Goal: Task Accomplishment & Management: Manage account settings

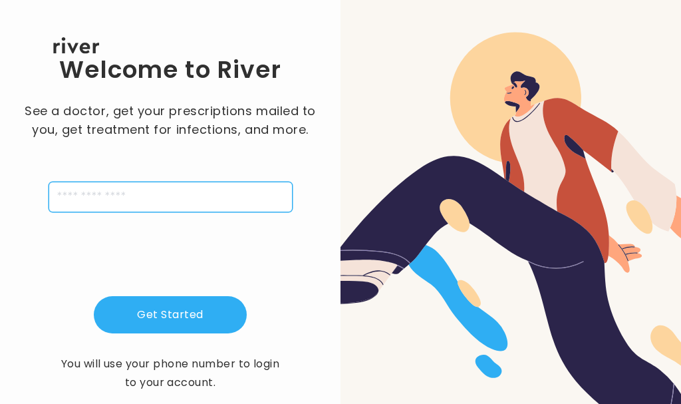
click at [199, 198] on input "tel" at bounding box center [171, 197] width 244 height 31
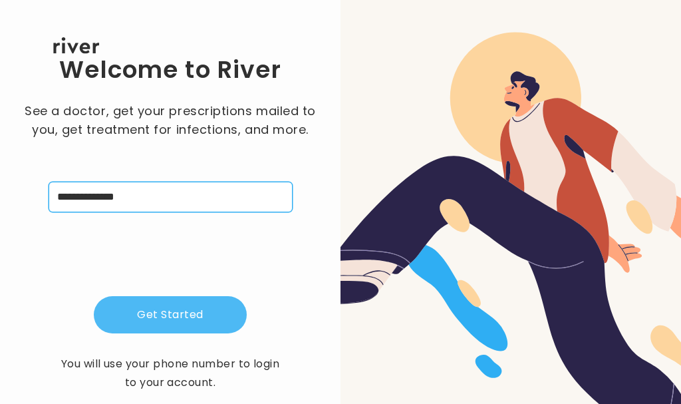
type input "**********"
click at [202, 321] on button "Get Started" at bounding box center [170, 314] width 153 height 37
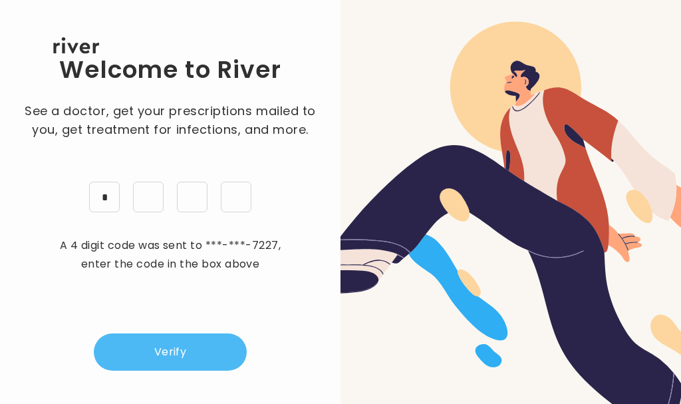
type input "*"
click at [197, 345] on button "Verify" at bounding box center [170, 351] width 153 height 37
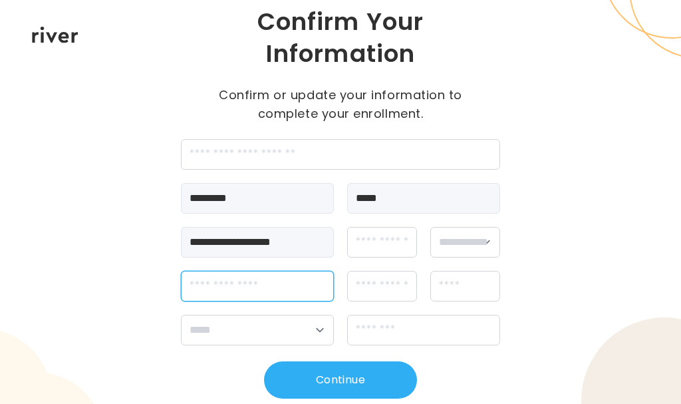
click at [303, 291] on input "streetAddress" at bounding box center [257, 286] width 153 height 31
type input "**********"
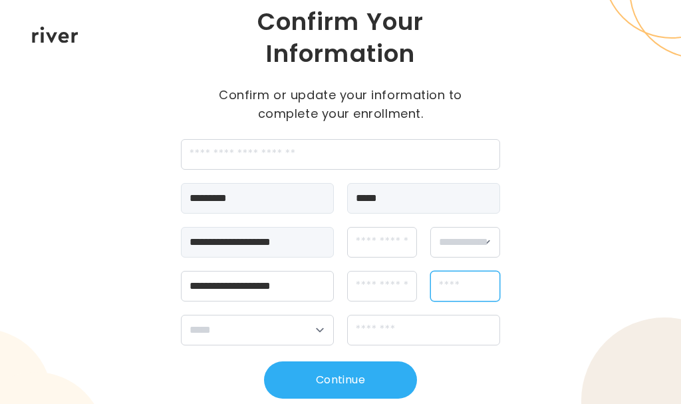
type input "********"
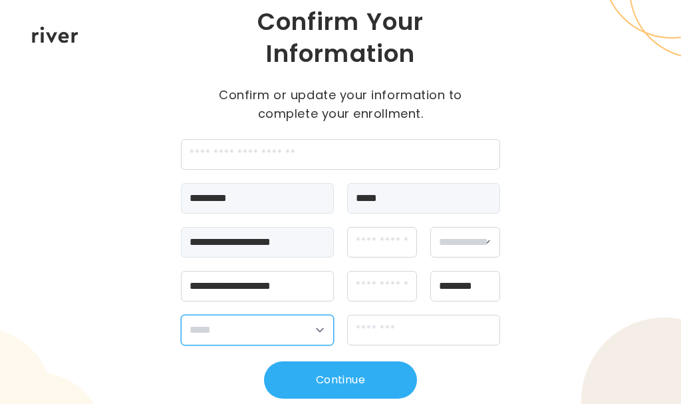
select select "**"
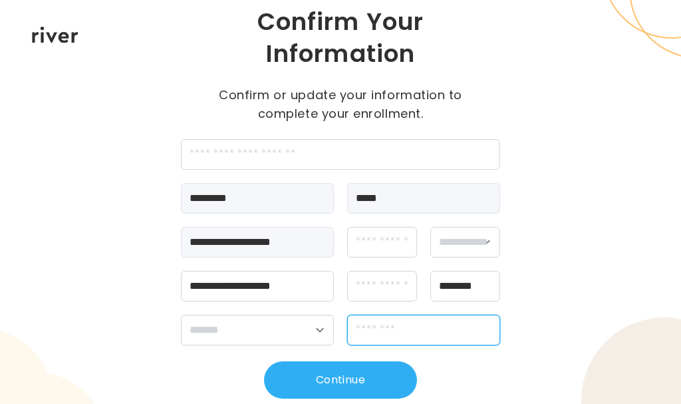
type input "**********"
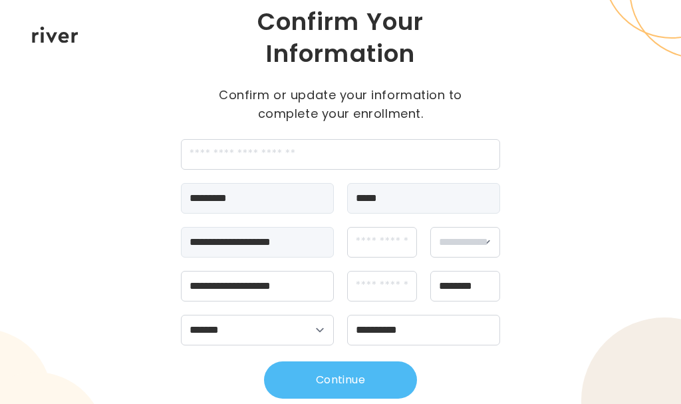
click at [350, 382] on button "Continue" at bounding box center [340, 379] width 153 height 37
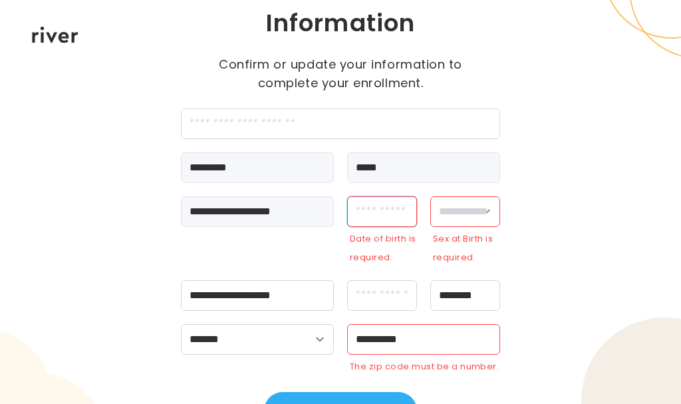
click at [398, 212] on input "dateOfBirth" at bounding box center [382, 211] width 70 height 31
type input "**********"
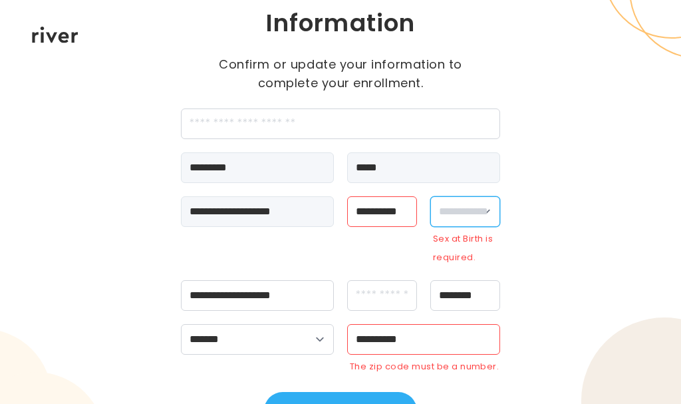
click at [480, 214] on select "**********" at bounding box center [465, 211] width 70 height 31
select select "****"
click at [430, 216] on select "**********" at bounding box center [465, 211] width 70 height 31
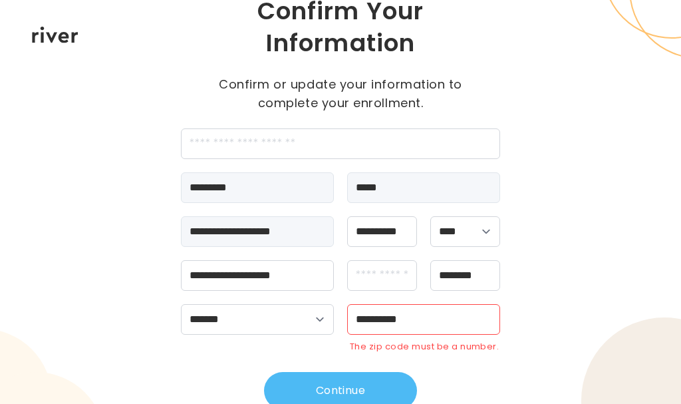
click at [372, 386] on button "Continue" at bounding box center [340, 390] width 153 height 37
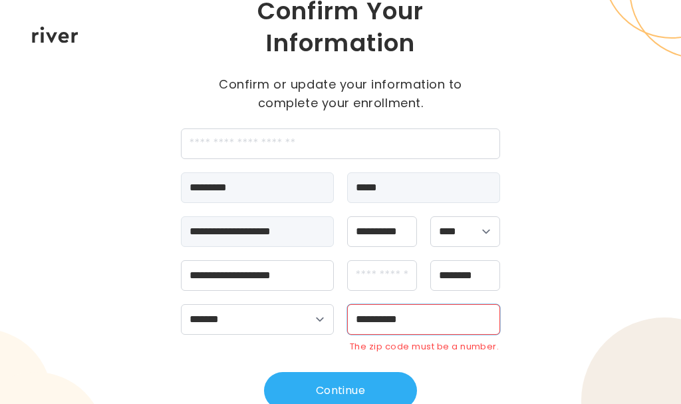
click at [444, 315] on input "**********" at bounding box center [423, 319] width 153 height 31
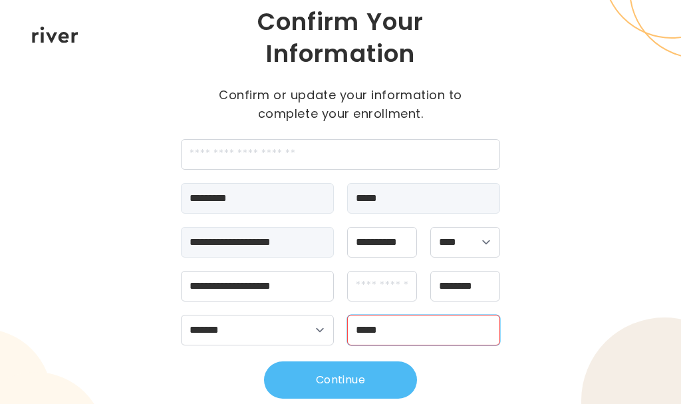
type input "*****"
click at [369, 378] on button "Continue" at bounding box center [340, 379] width 153 height 37
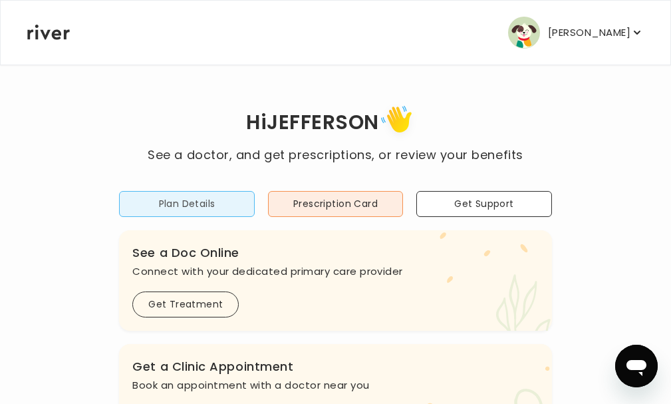
click at [254, 204] on button "Plan Details" at bounding box center [186, 204] width 135 height 26
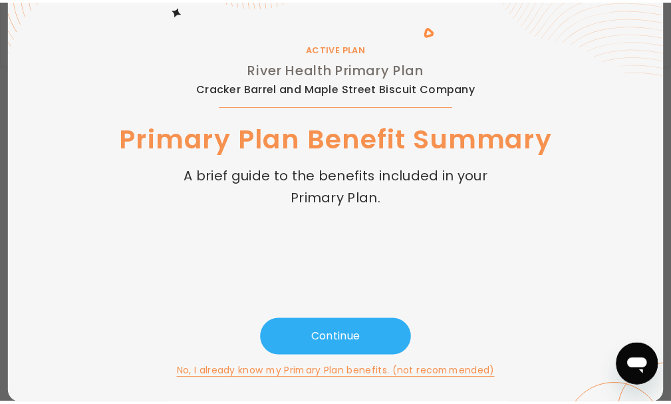
scroll to position [71, 0]
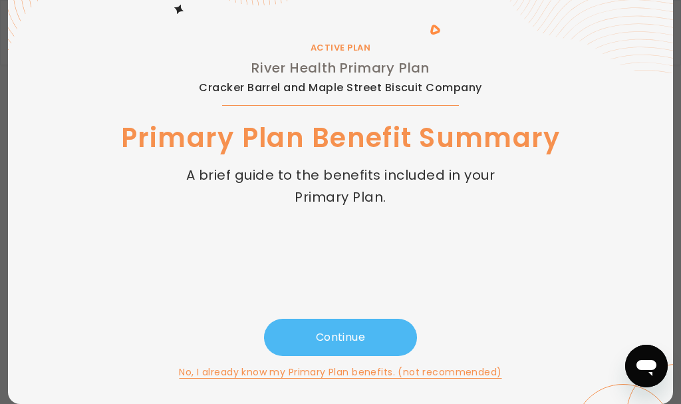
click at [367, 337] on button "Continue" at bounding box center [340, 337] width 153 height 37
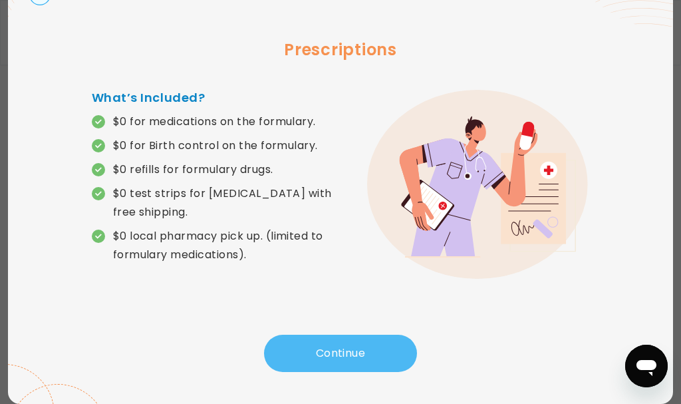
click at [351, 349] on button "Continue" at bounding box center [340, 353] width 153 height 37
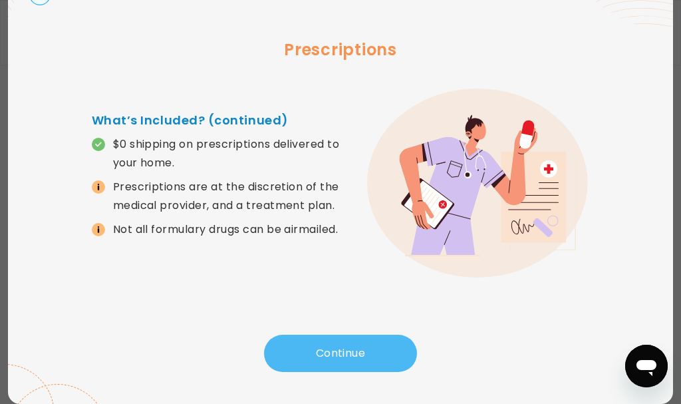
click at [351, 349] on button "Continue" at bounding box center [340, 353] width 153 height 37
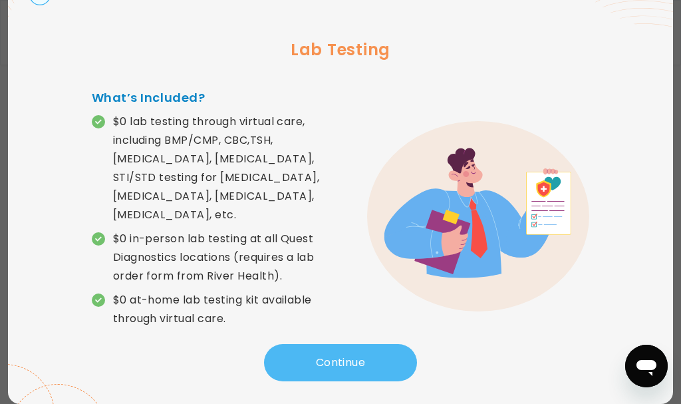
click at [351, 349] on button "Continue" at bounding box center [340, 362] width 153 height 37
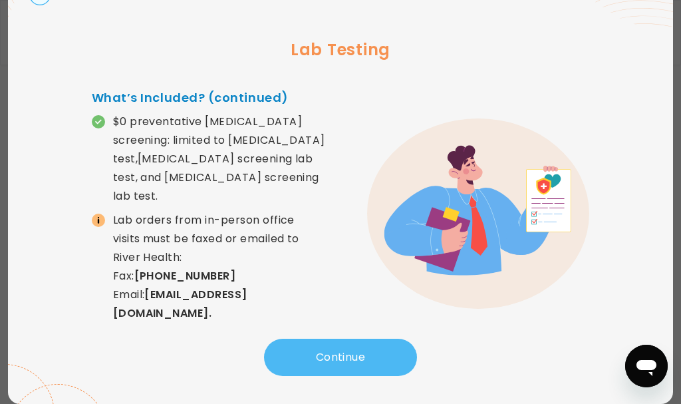
click at [351, 349] on button "Continue" at bounding box center [340, 357] width 153 height 37
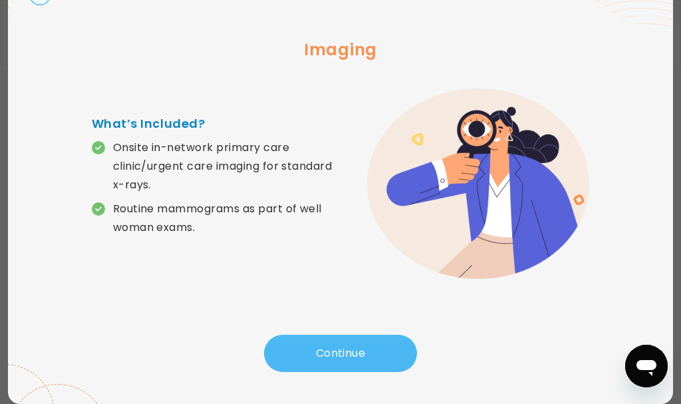
click at [351, 349] on button "Continue" at bounding box center [340, 353] width 153 height 37
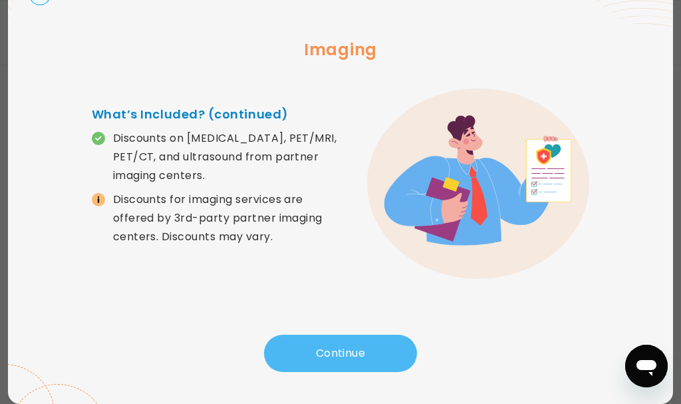
click at [351, 349] on button "Continue" at bounding box center [340, 353] width 153 height 37
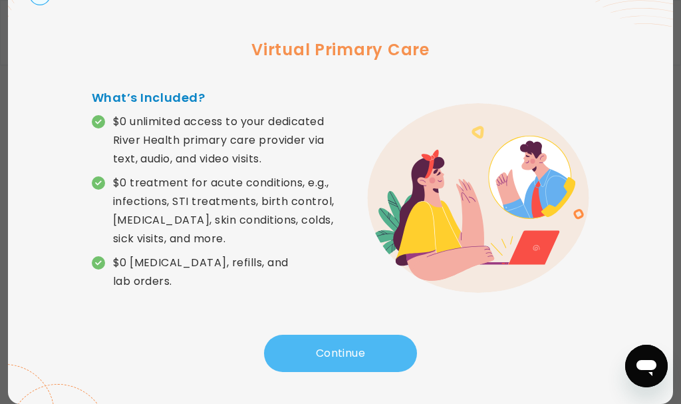
click at [351, 349] on button "Continue" at bounding box center [340, 353] width 153 height 37
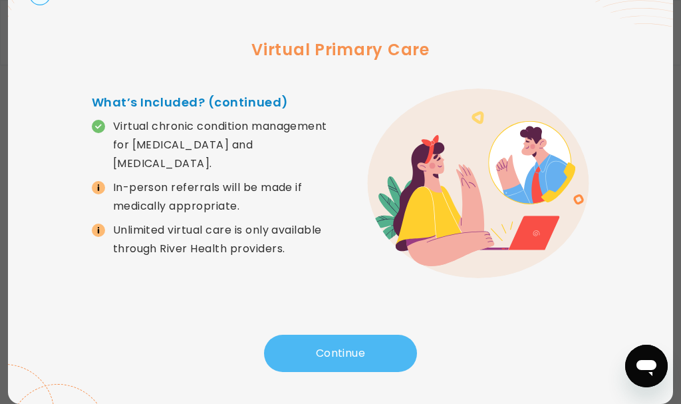
click at [346, 349] on button "Continue" at bounding box center [340, 353] width 153 height 37
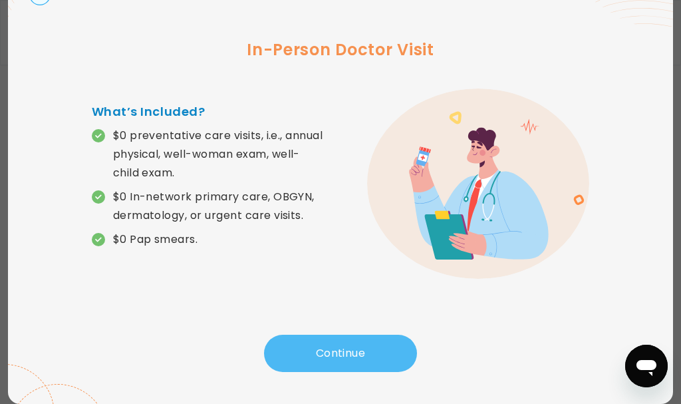
click at [346, 349] on button "Continue" at bounding box center [340, 353] width 153 height 37
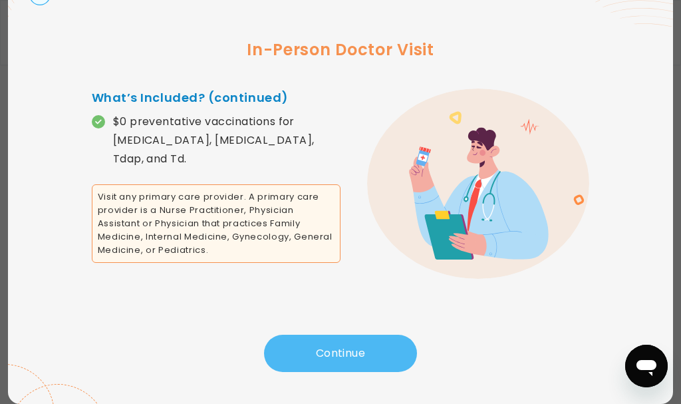
click at [346, 349] on button "Continue" at bounding box center [340, 353] width 153 height 37
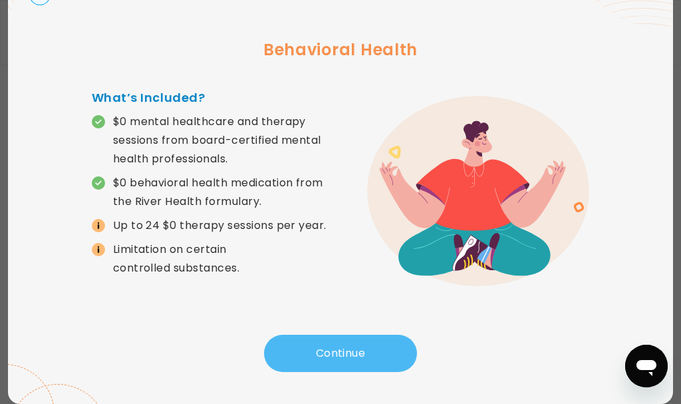
click at [346, 349] on button "Continue" at bounding box center [340, 353] width 153 height 37
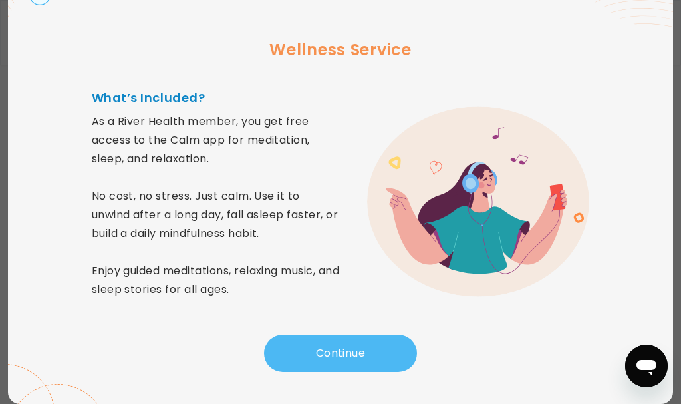
click at [346, 349] on button "Continue" at bounding box center [340, 353] width 153 height 37
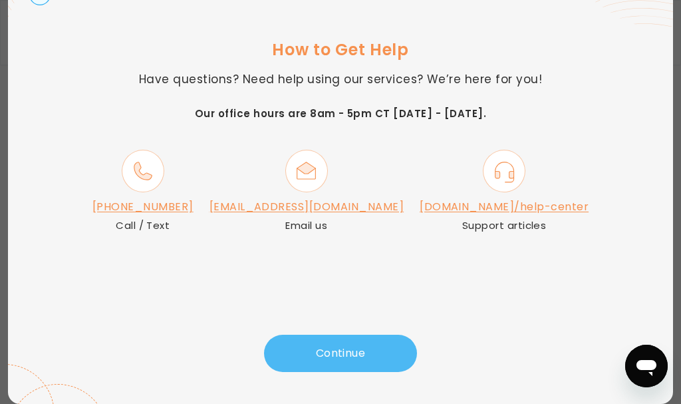
click at [343, 349] on button "Continue" at bounding box center [340, 353] width 153 height 37
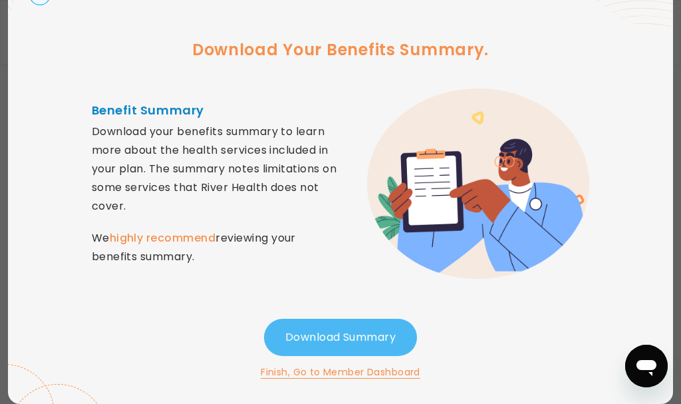
click at [342, 342] on button "Download Summary" at bounding box center [340, 337] width 153 height 37
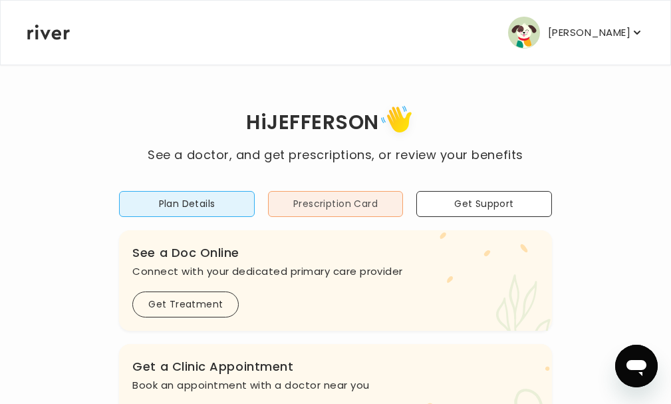
click at [361, 203] on button "Prescription Card" at bounding box center [335, 204] width 135 height 26
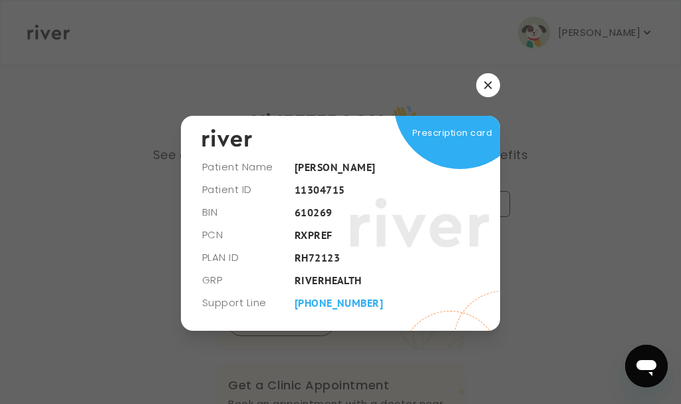
click at [487, 89] on button "button" at bounding box center [488, 85] width 24 height 24
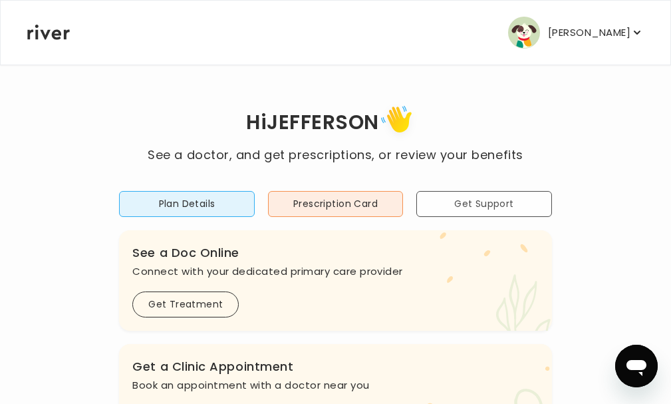
click at [474, 203] on button "Get Support" at bounding box center [483, 204] width 135 height 26
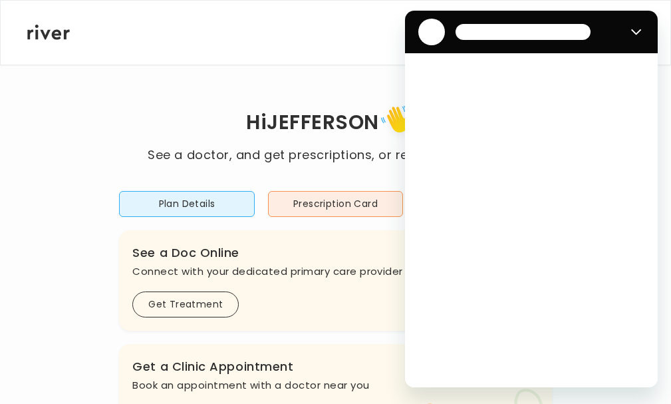
scroll to position [0, 0]
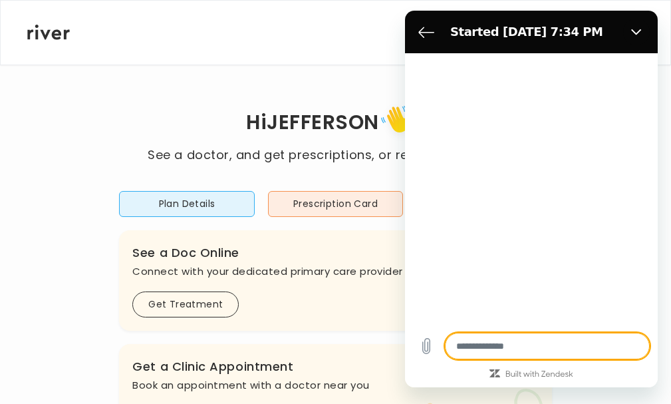
type textarea "*"
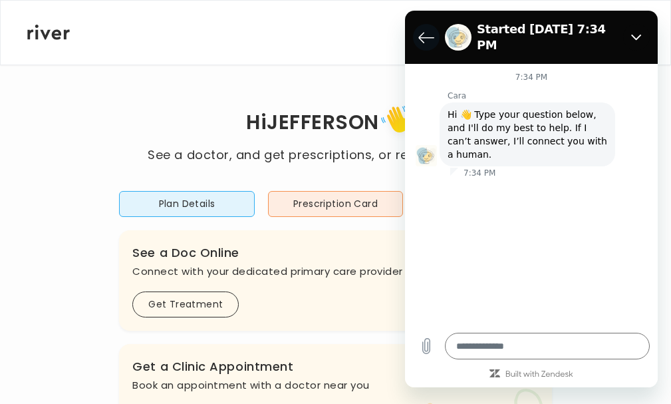
click at [423, 31] on icon "Back to the conversation list" at bounding box center [426, 37] width 16 height 16
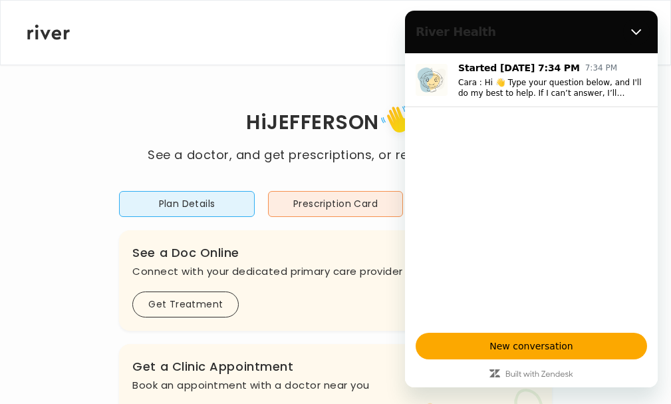
click at [331, 34] on div "[PERSON_NAME] Profile Add Family Activate Card Reimbursement Terms of Service P…" at bounding box center [335, 33] width 617 height 64
click at [636, 30] on icon "Close" at bounding box center [636, 32] width 11 height 11
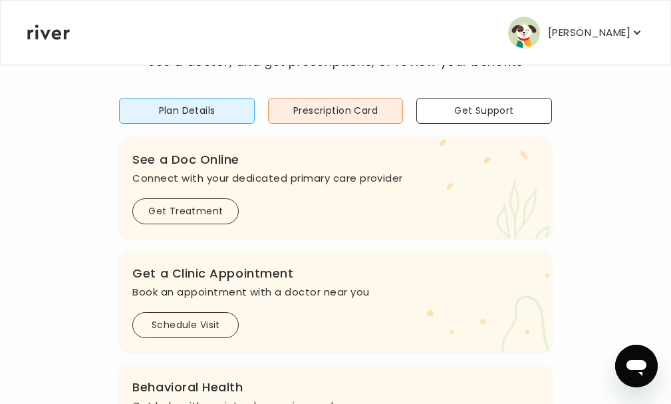
scroll to position [76, 0]
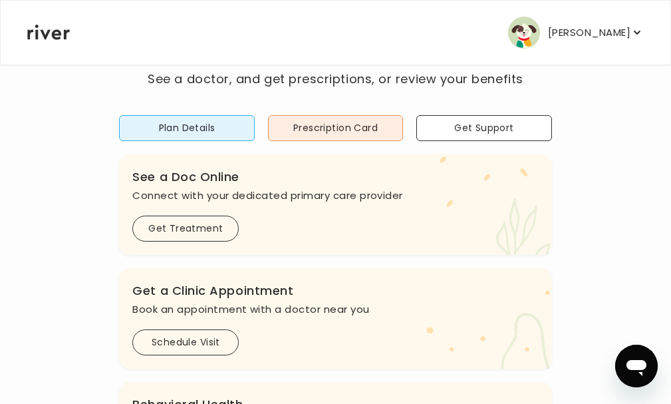
click at [597, 37] on p "[PERSON_NAME]" at bounding box center [589, 32] width 82 height 19
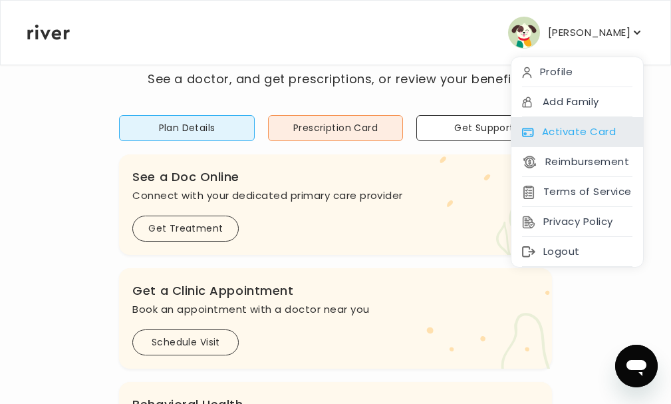
click at [581, 128] on div "Activate Card" at bounding box center [577, 132] width 132 height 30
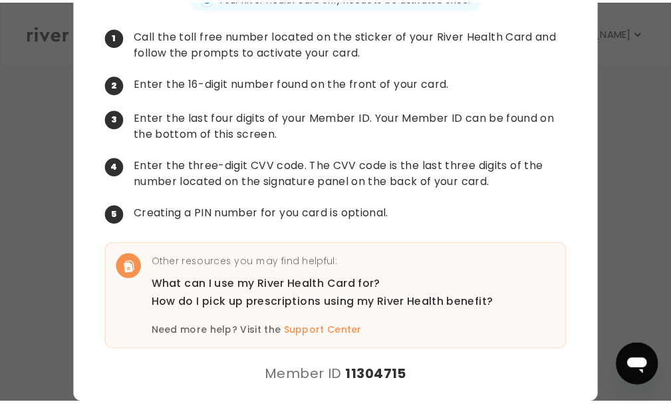
scroll to position [103, 0]
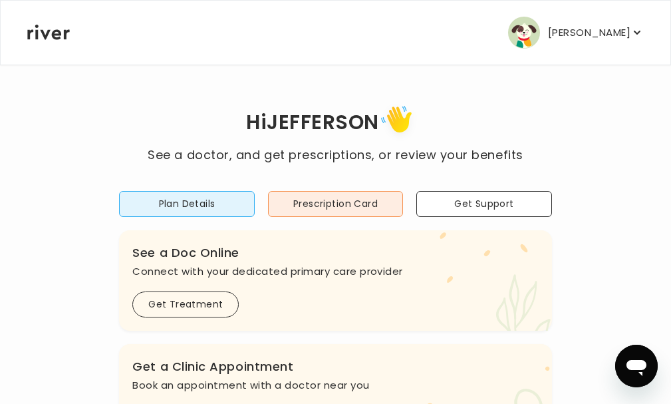
click at [594, 37] on p "[PERSON_NAME]" at bounding box center [589, 32] width 82 height 19
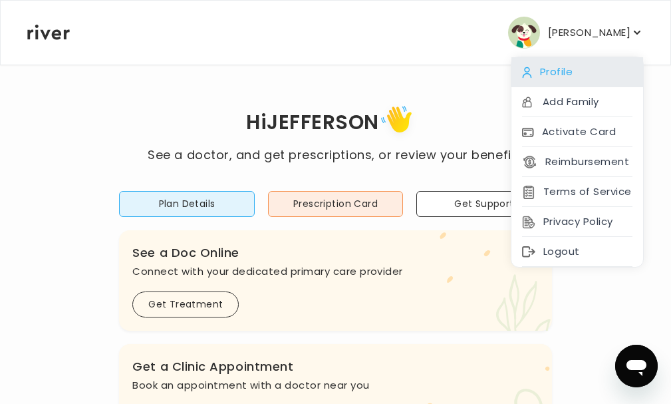
click at [539, 73] on div "Profile" at bounding box center [577, 72] width 132 height 30
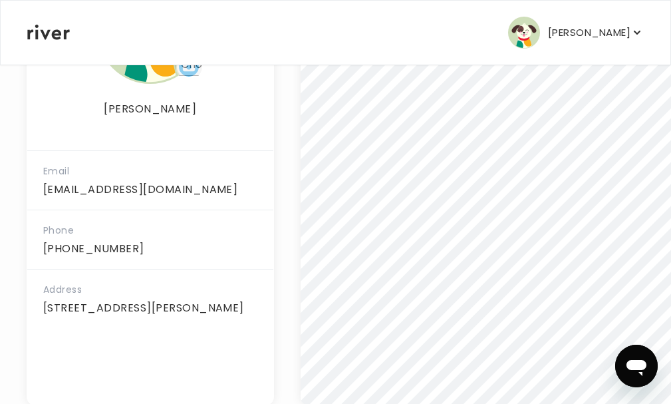
scroll to position [359, 0]
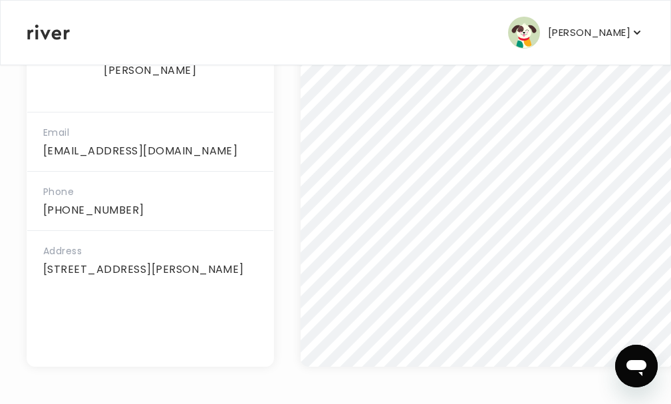
click at [587, 34] on p "[PERSON_NAME]" at bounding box center [589, 32] width 82 height 19
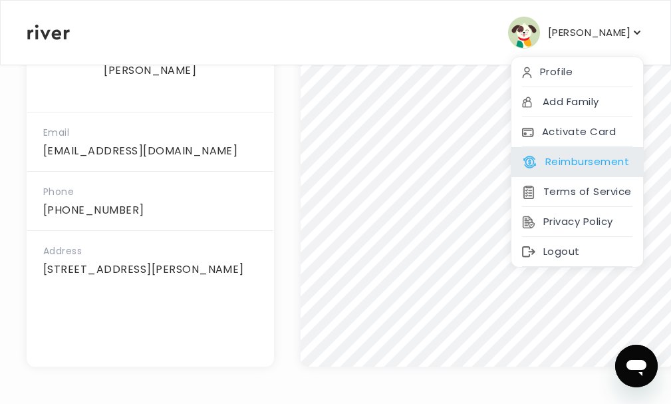
click at [593, 161] on button "Reimbursement" at bounding box center [575, 161] width 107 height 19
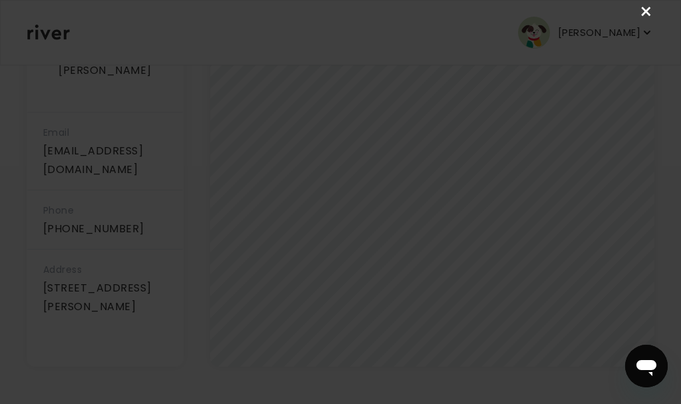
click at [645, 13] on link "×" at bounding box center [647, 12] width 16 height 16
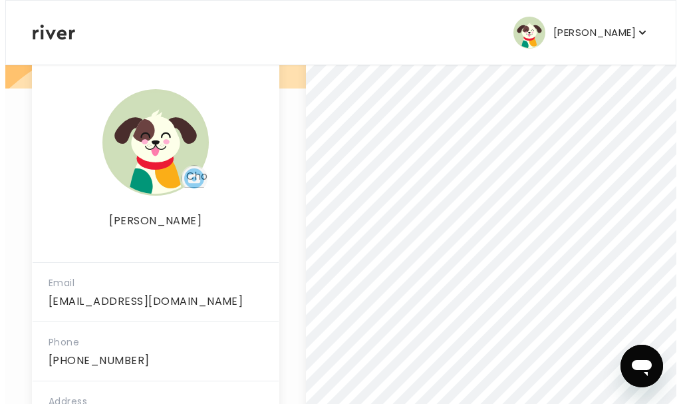
scroll to position [0, 0]
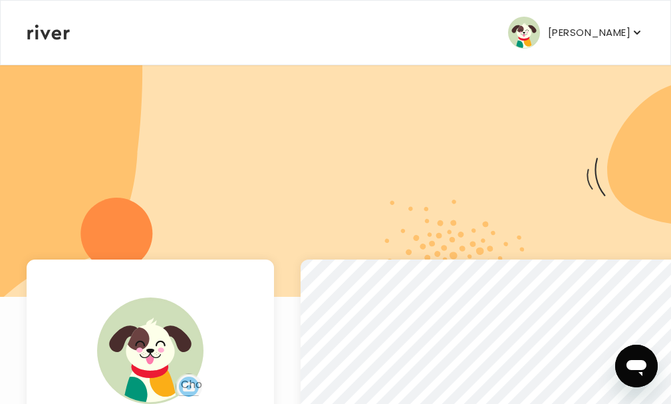
click at [575, 33] on p "[PERSON_NAME]" at bounding box center [589, 32] width 82 height 19
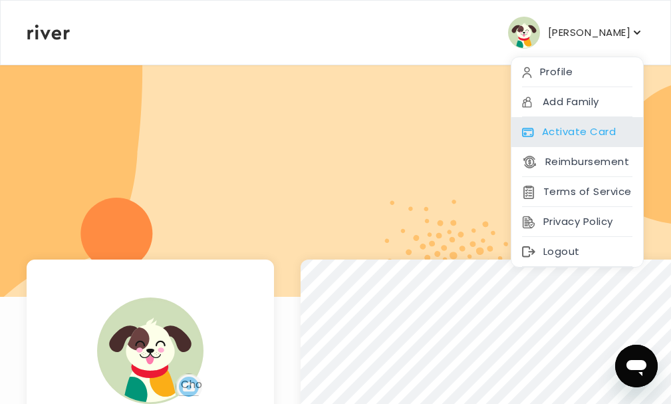
click at [579, 130] on div "Activate Card" at bounding box center [577, 132] width 132 height 30
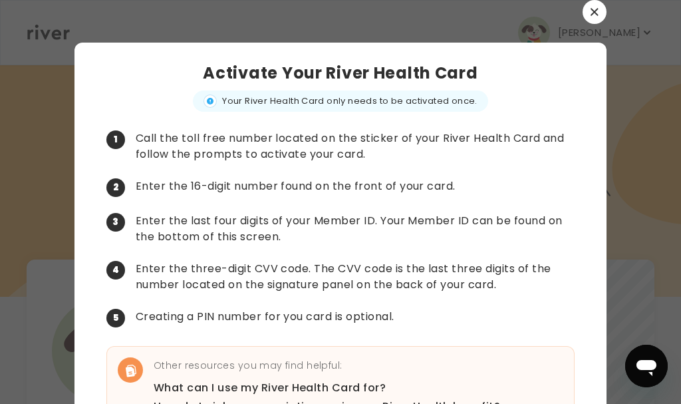
click at [591, 13] on icon "button" at bounding box center [594, 11] width 7 height 7
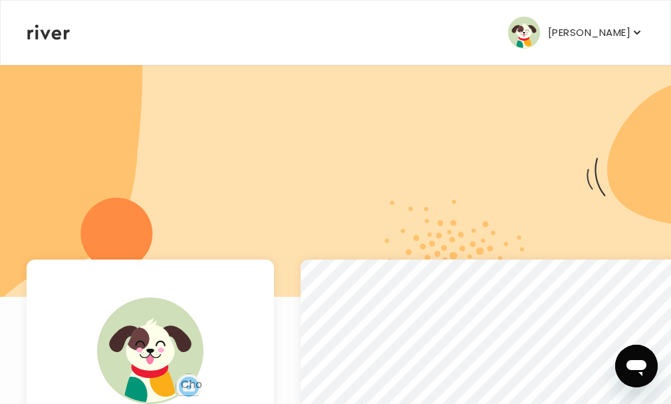
click at [569, 32] on p "[PERSON_NAME]" at bounding box center [589, 32] width 82 height 19
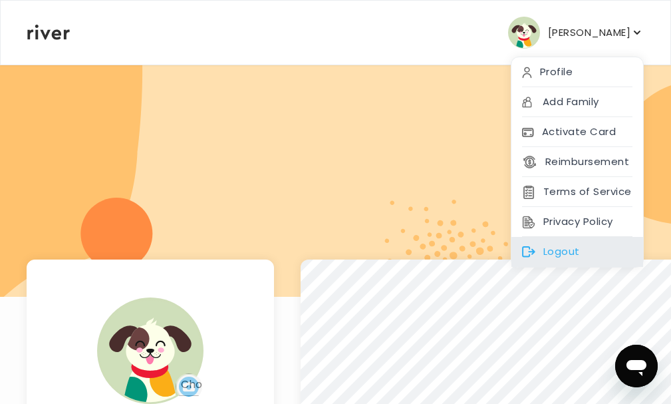
click at [593, 250] on div "Logout" at bounding box center [577, 252] width 132 height 30
